Goal: Find contact information: Find contact information

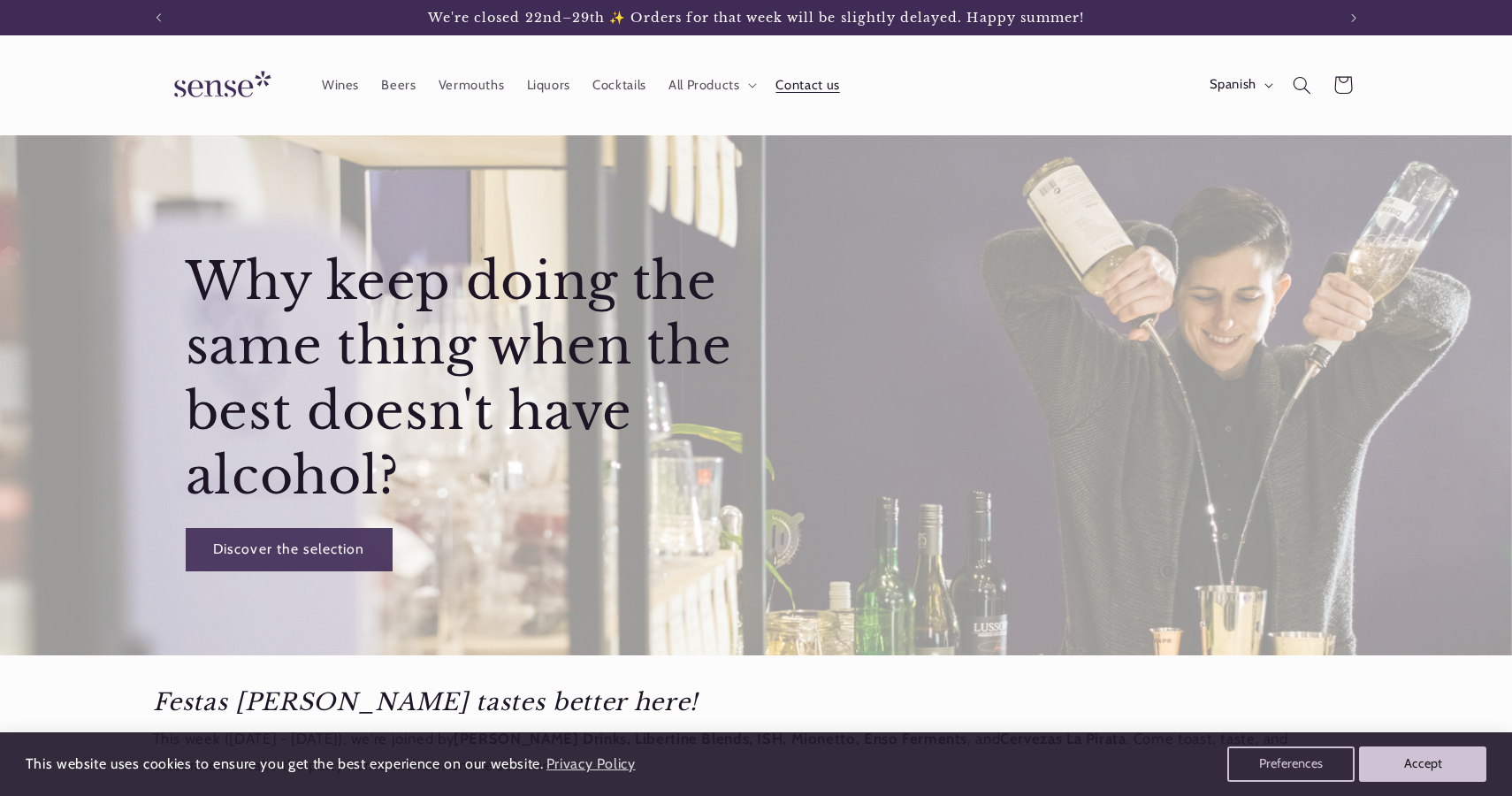
click at [821, 81] on font "Contact us" at bounding box center [806, 84] width 64 height 16
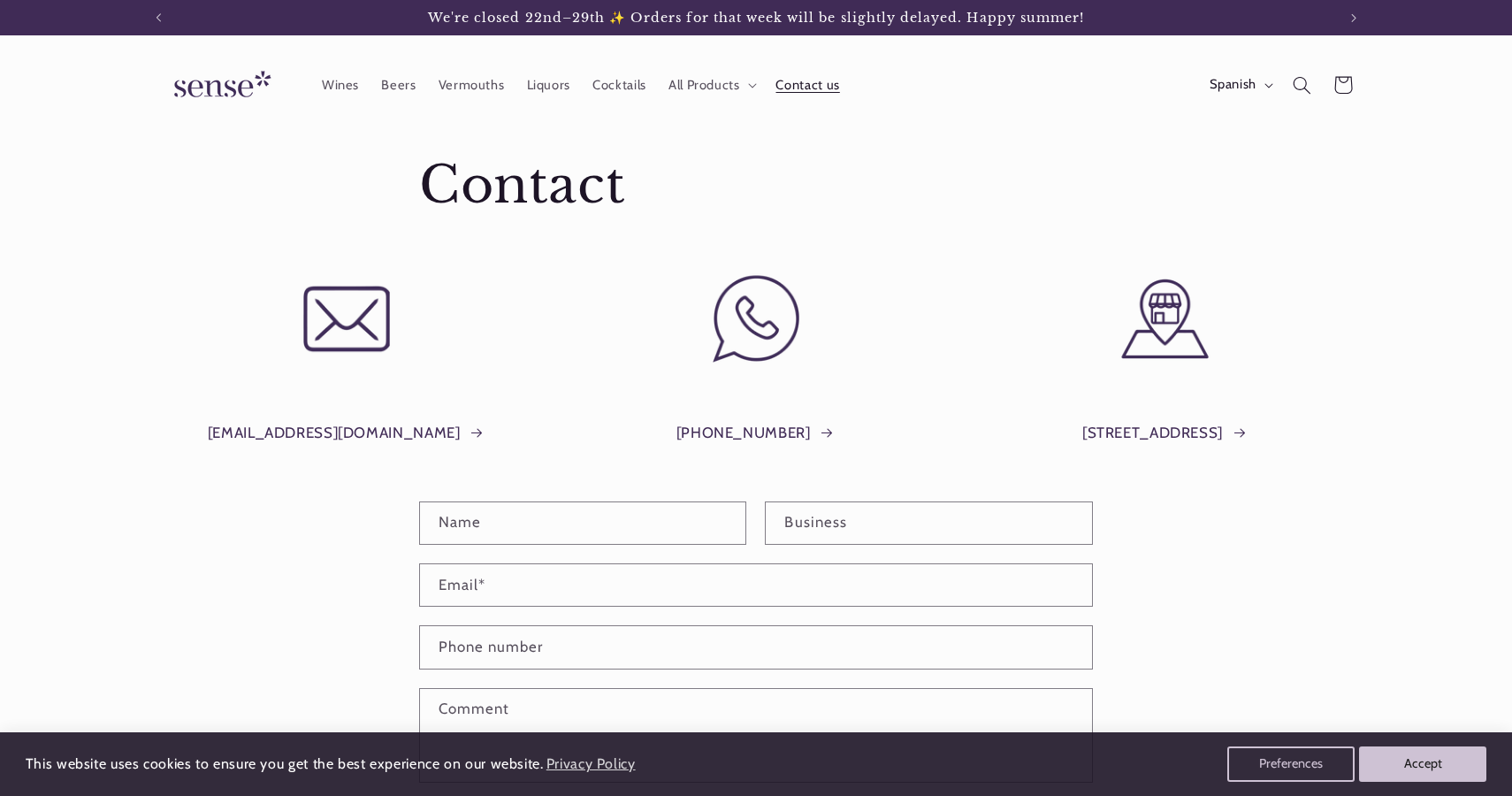
click at [148, 190] on section "Contact" at bounding box center [756, 176] width 1512 height 83
click at [234, 83] on img at bounding box center [219, 84] width 132 height 50
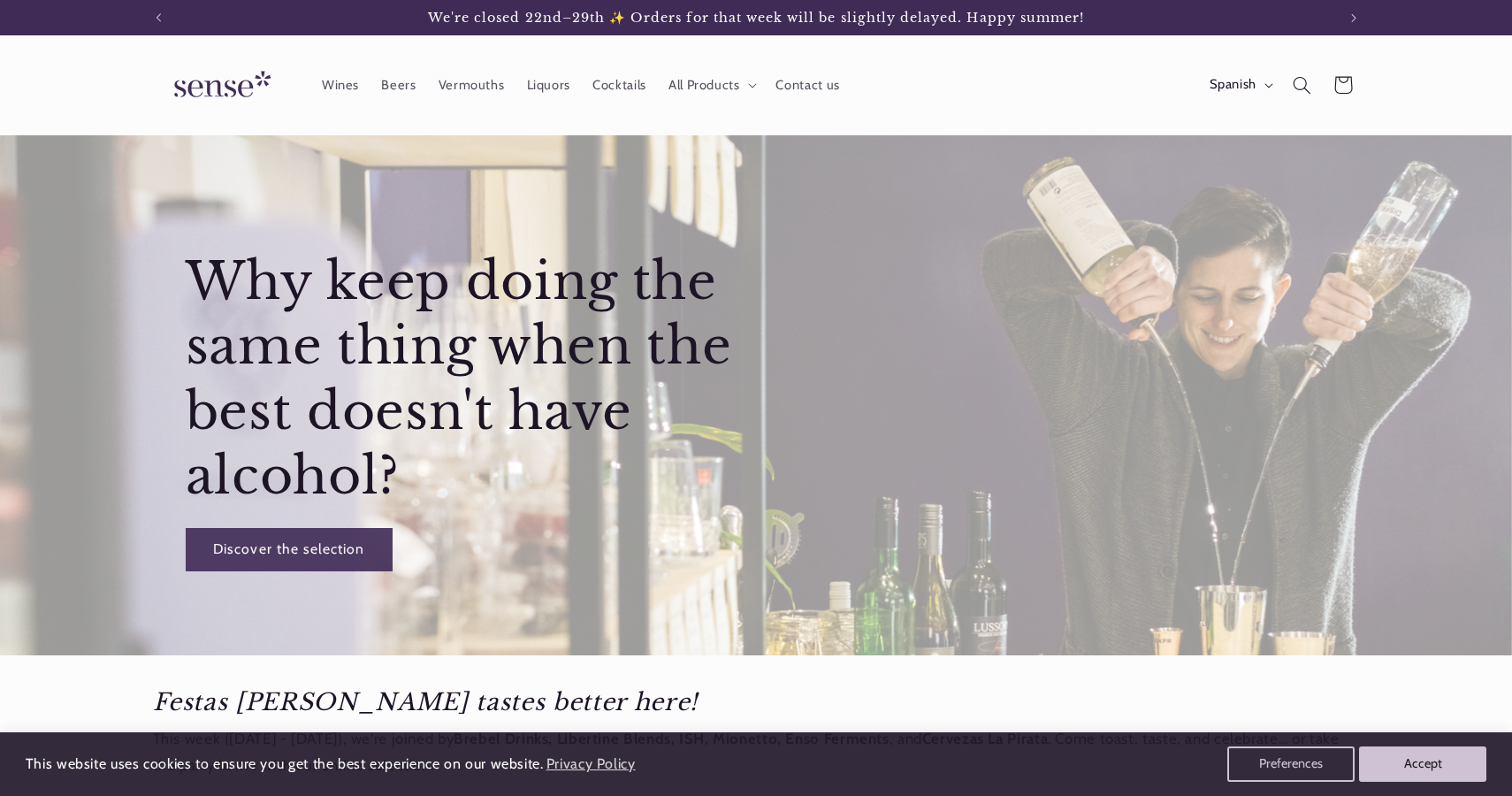
scroll to position [0, 1178]
